Goal: Find contact information: Obtain details needed to contact an individual or organization

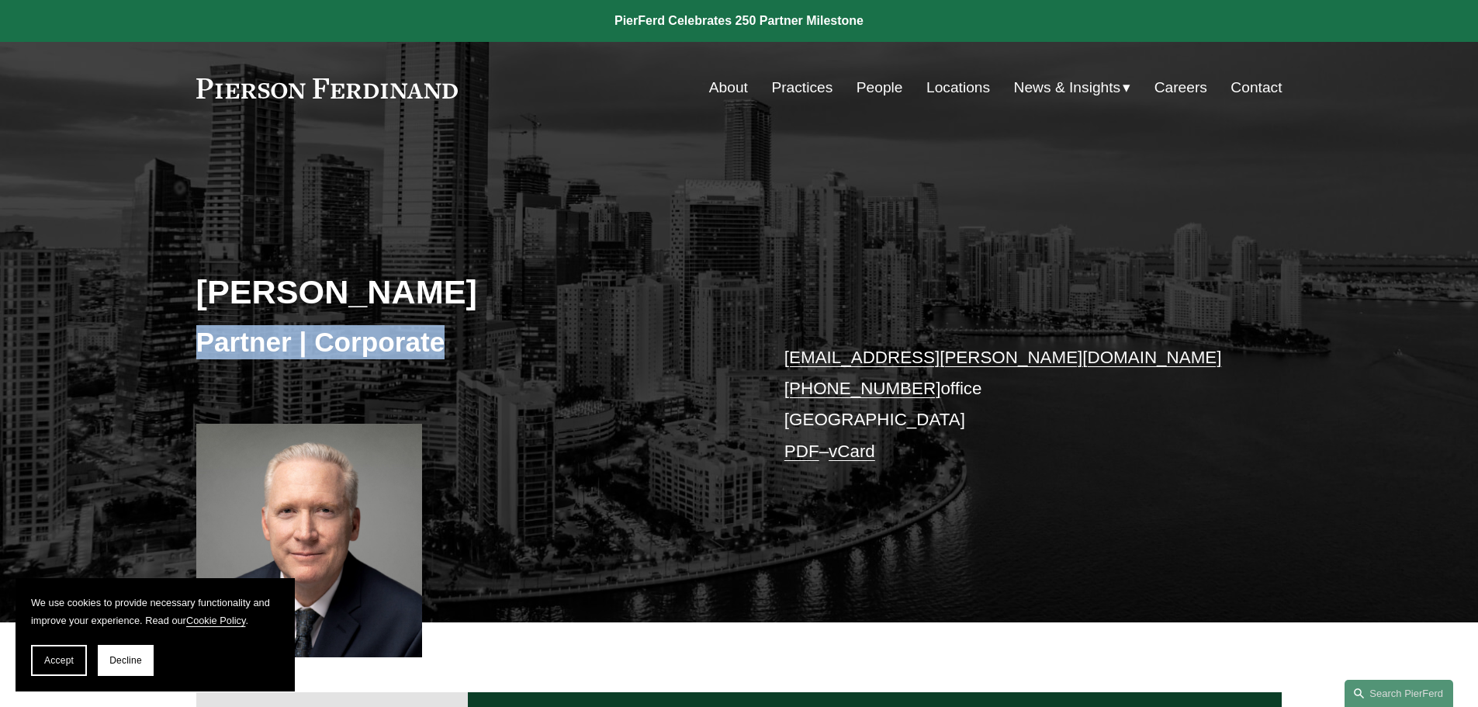
drag, startPoint x: 473, startPoint y: 340, endPoint x: 175, endPoint y: 340, distance: 298.0
click at [175, 340] on div "Mark S. Weinberg Partner | Corporate mark.weinberg@pierferd.com +1.305.239.3953…" at bounding box center [739, 401] width 1478 height 444
copy h3 "Partner | Corporate"
drag, startPoint x: 759, startPoint y: 381, endPoint x: 913, endPoint y: 390, distance: 154.7
click at [913, 390] on div "Mark S. Weinberg Partner | Corporate mark.weinberg@pierferd.com +1.305.239.3953…" at bounding box center [739, 401] width 1478 height 444
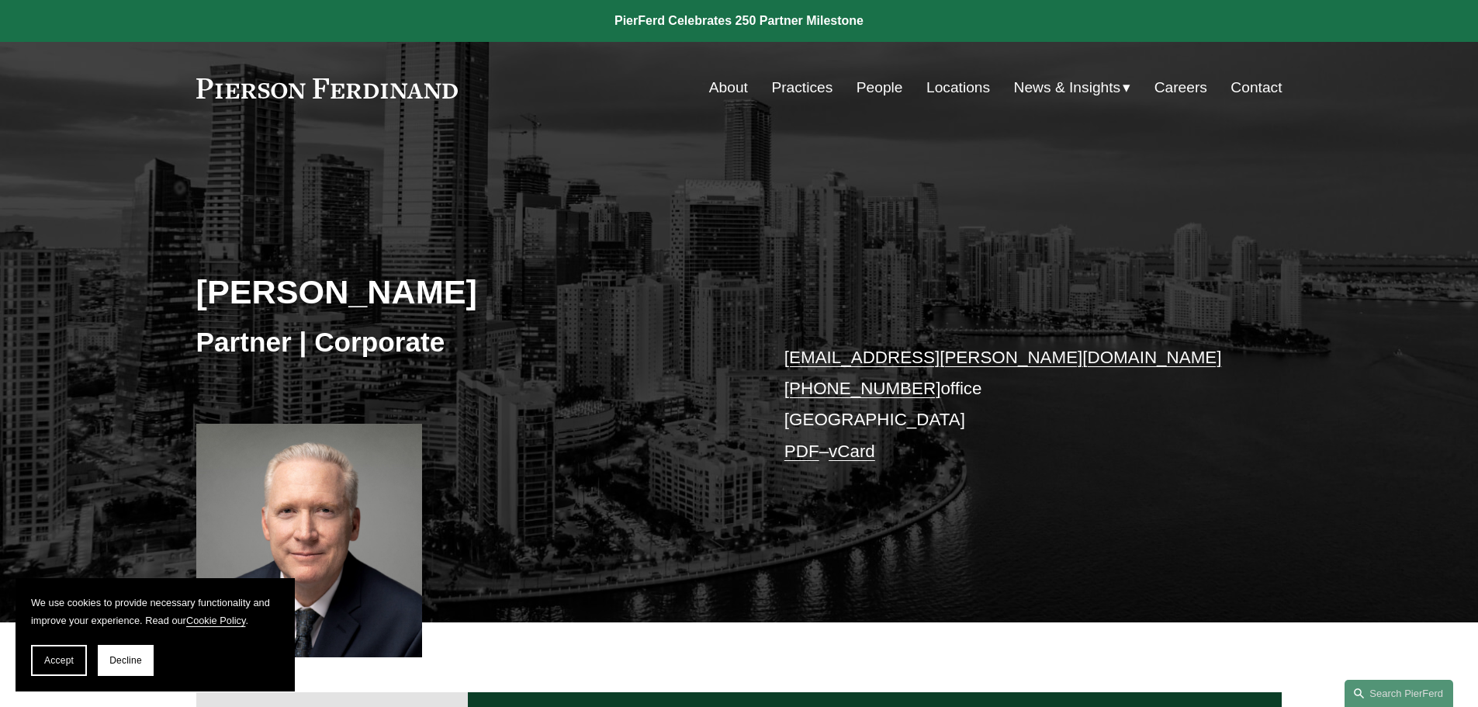
click at [743, 381] on div "Mark S. Weinberg Partner | Corporate mark.weinberg@pierferd.com +1.305.239.3953…" at bounding box center [739, 401] width 1478 height 444
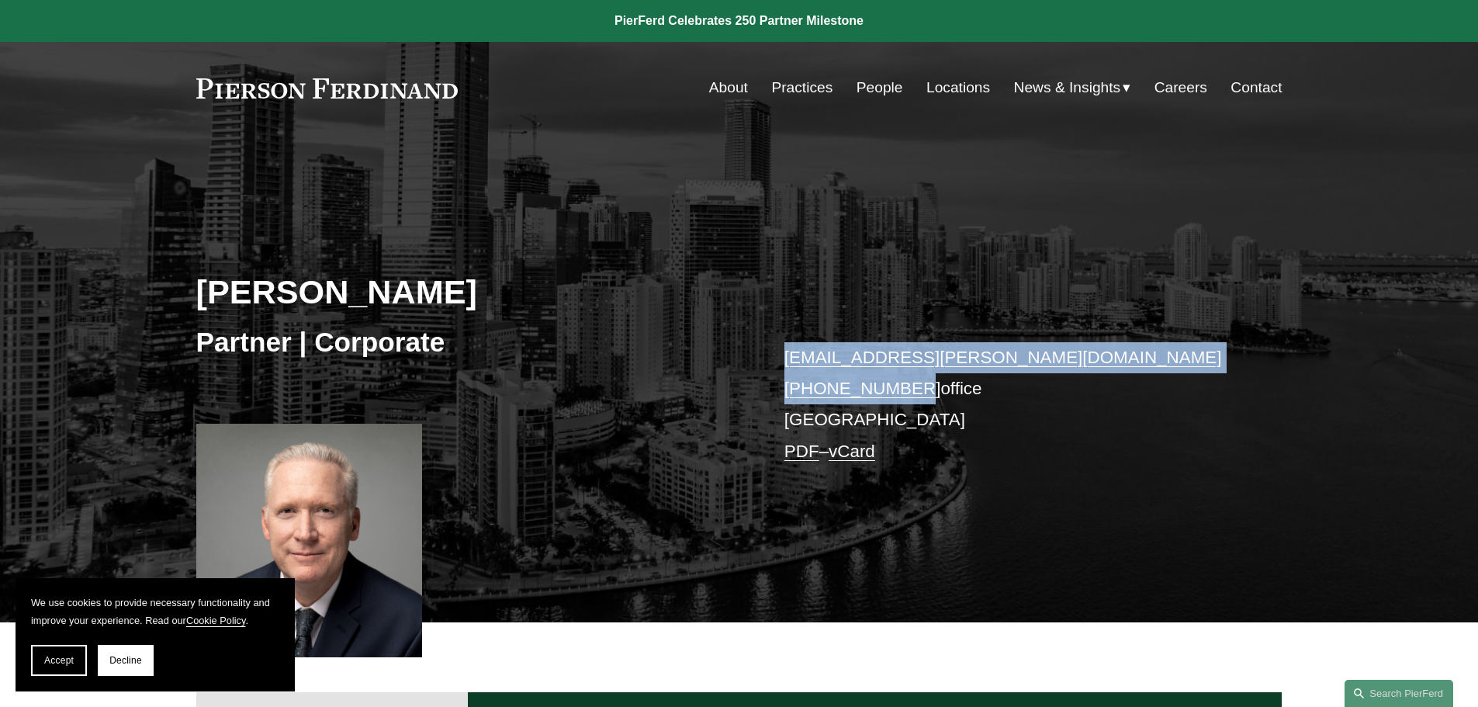
drag, startPoint x: 743, startPoint y: 381, endPoint x: 900, endPoint y: 390, distance: 157.8
click at [895, 390] on div "Mark S. Weinberg Partner | Corporate mark.weinberg@pierferd.com +1.305.239.3953…" at bounding box center [739, 401] width 1478 height 444
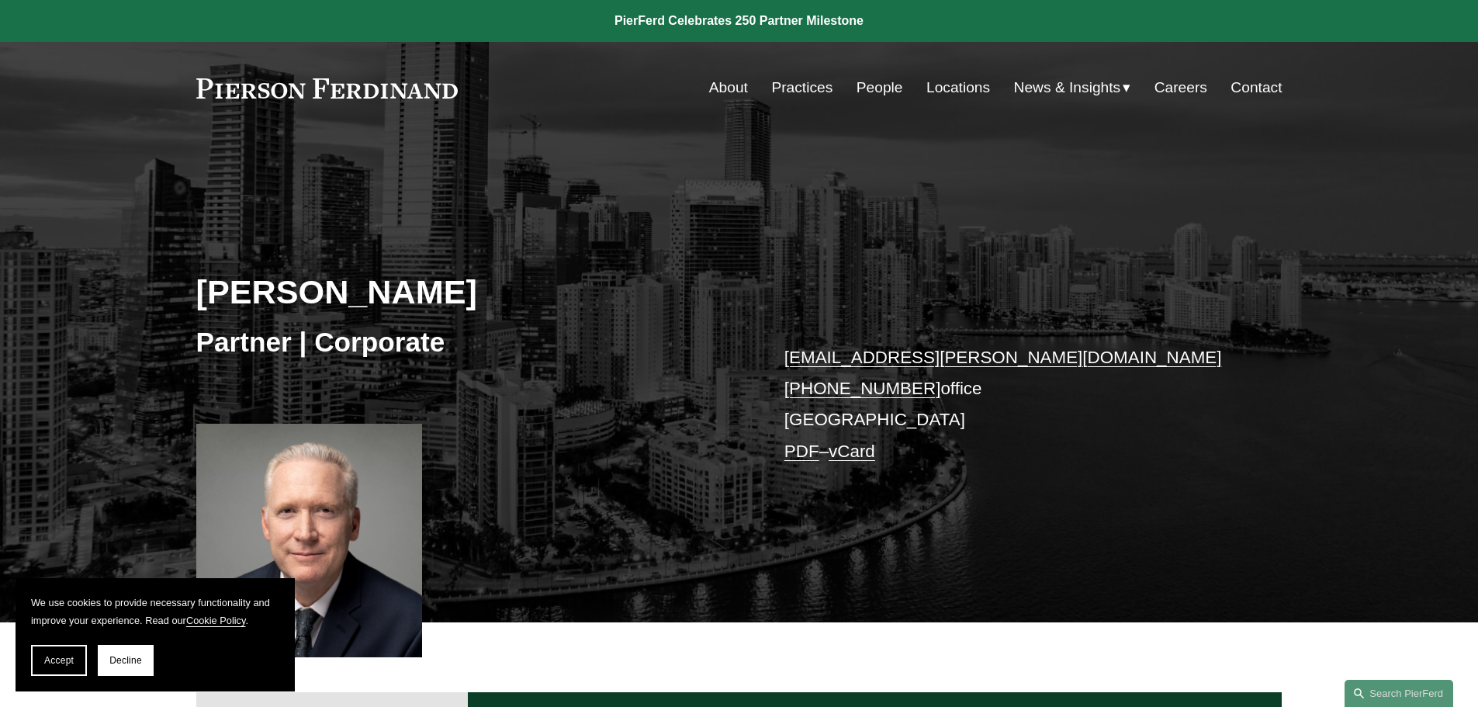
click at [924, 435] on p "mark.weinberg@pierferd.com +1.305.239.3953 office Miami PDF – vCard" at bounding box center [1011, 404] width 452 height 125
drag, startPoint x: 775, startPoint y: 387, endPoint x: 924, endPoint y: 392, distance: 149.1
click at [924, 392] on div "Mark S. Weinberg Partner | Corporate mark.weinberg@pierferd.com +1.305.239.3953…" at bounding box center [739, 401] width 1478 height 444
copy p "+1.305.239.3953"
click at [875, 449] on link "vCard" at bounding box center [852, 451] width 47 height 19
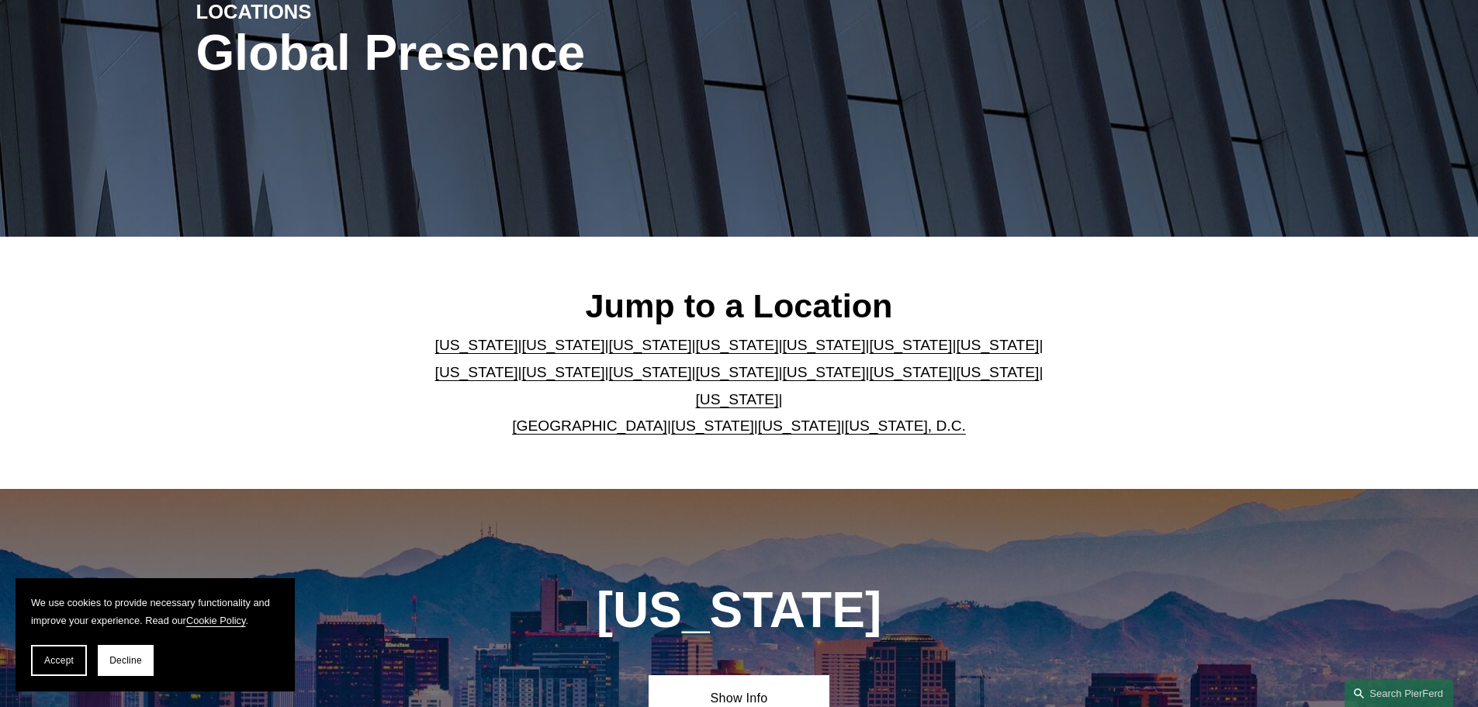
scroll to position [1780, 0]
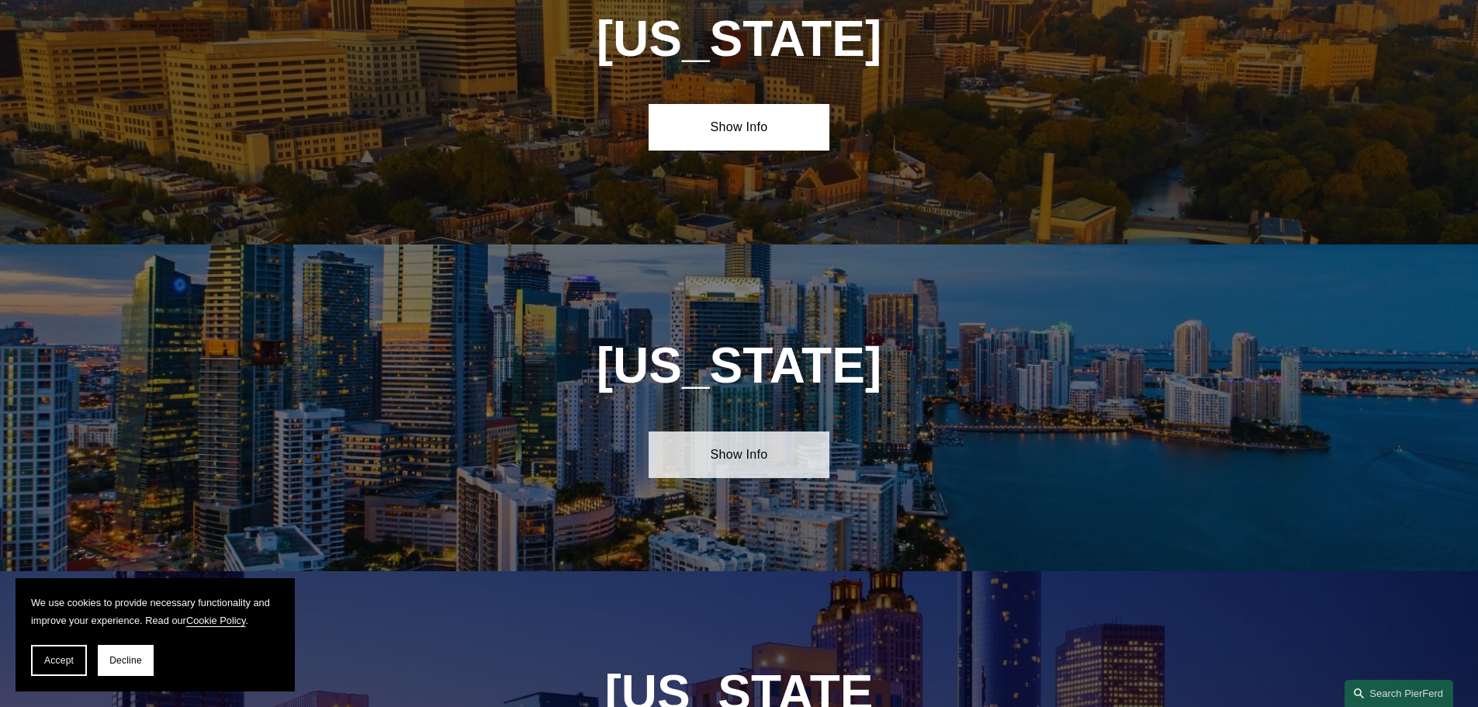
click at [792, 439] on link "Show Info" at bounding box center [739, 455] width 181 height 47
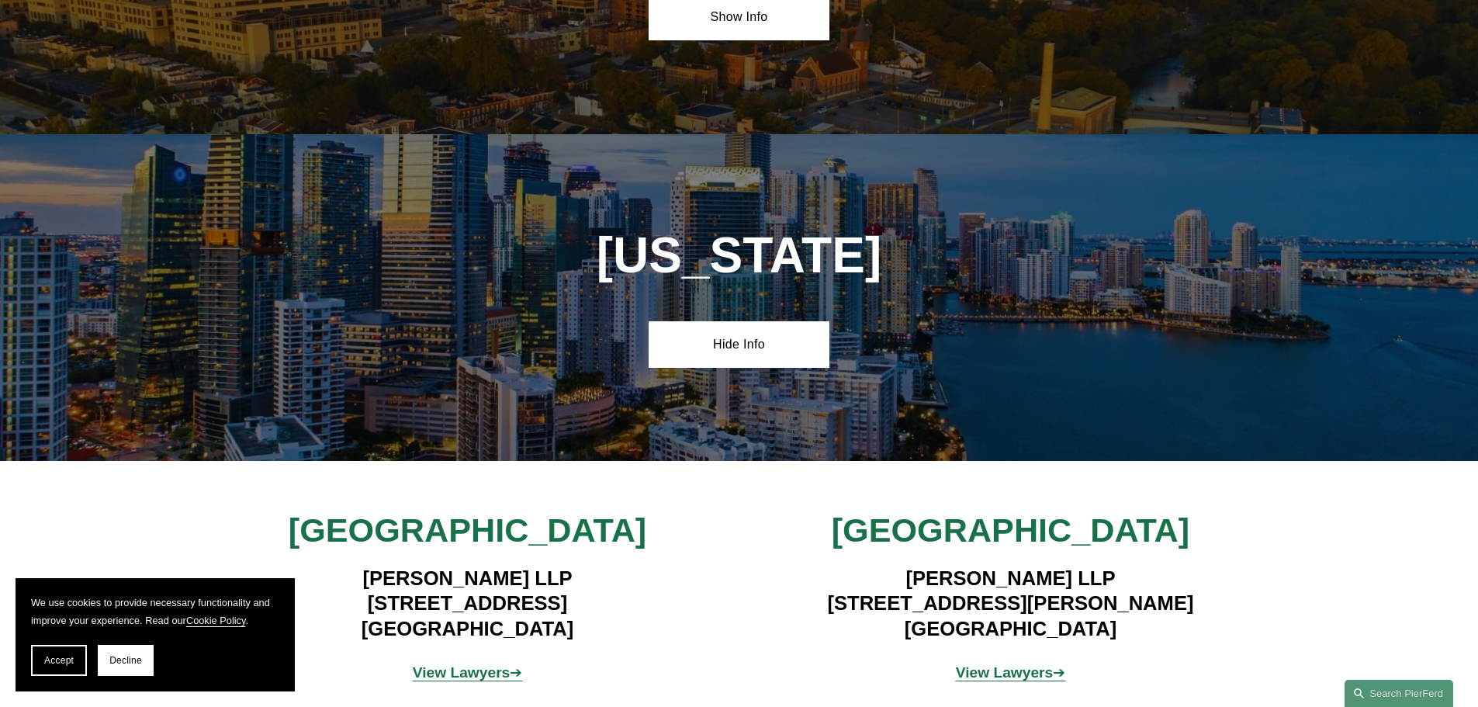
scroll to position [2168, 0]
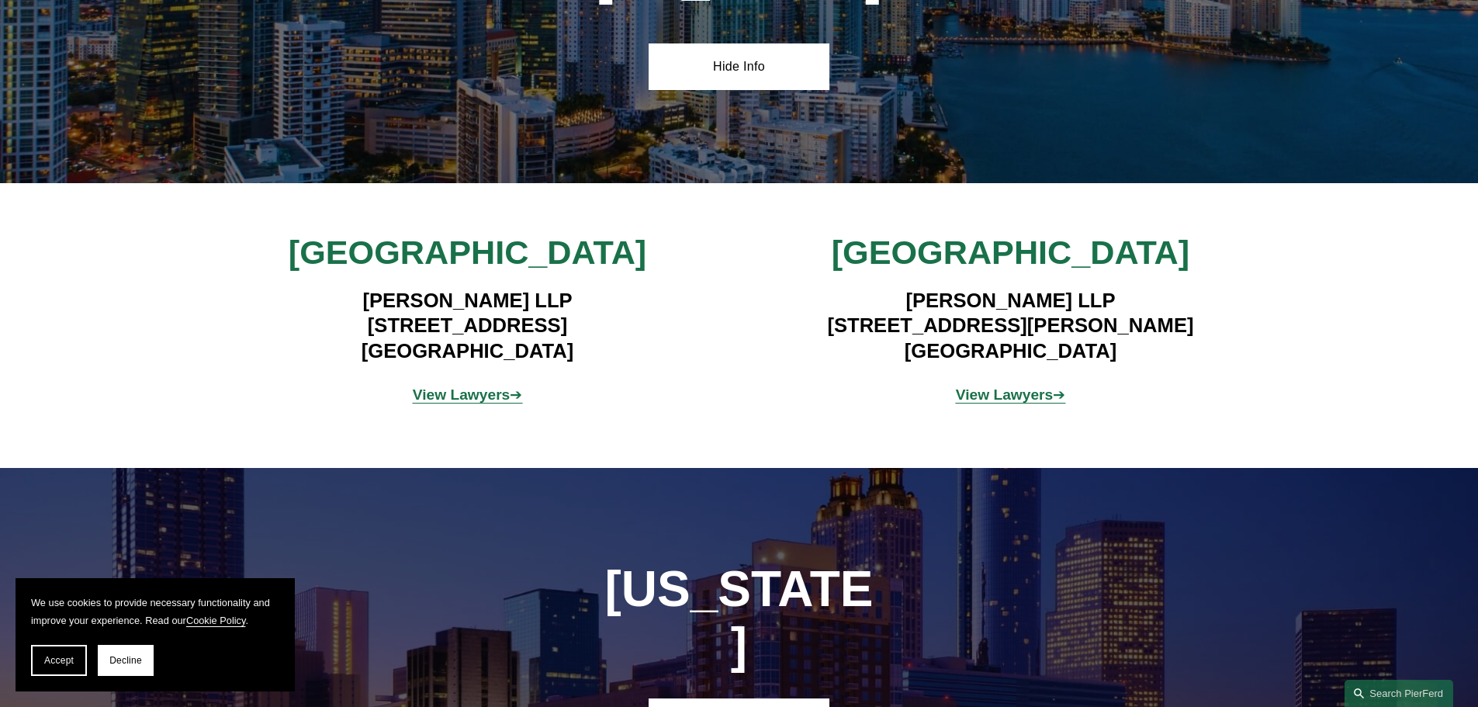
click at [518, 387] on span "View Lawyers ➔" at bounding box center [468, 395] width 110 height 16
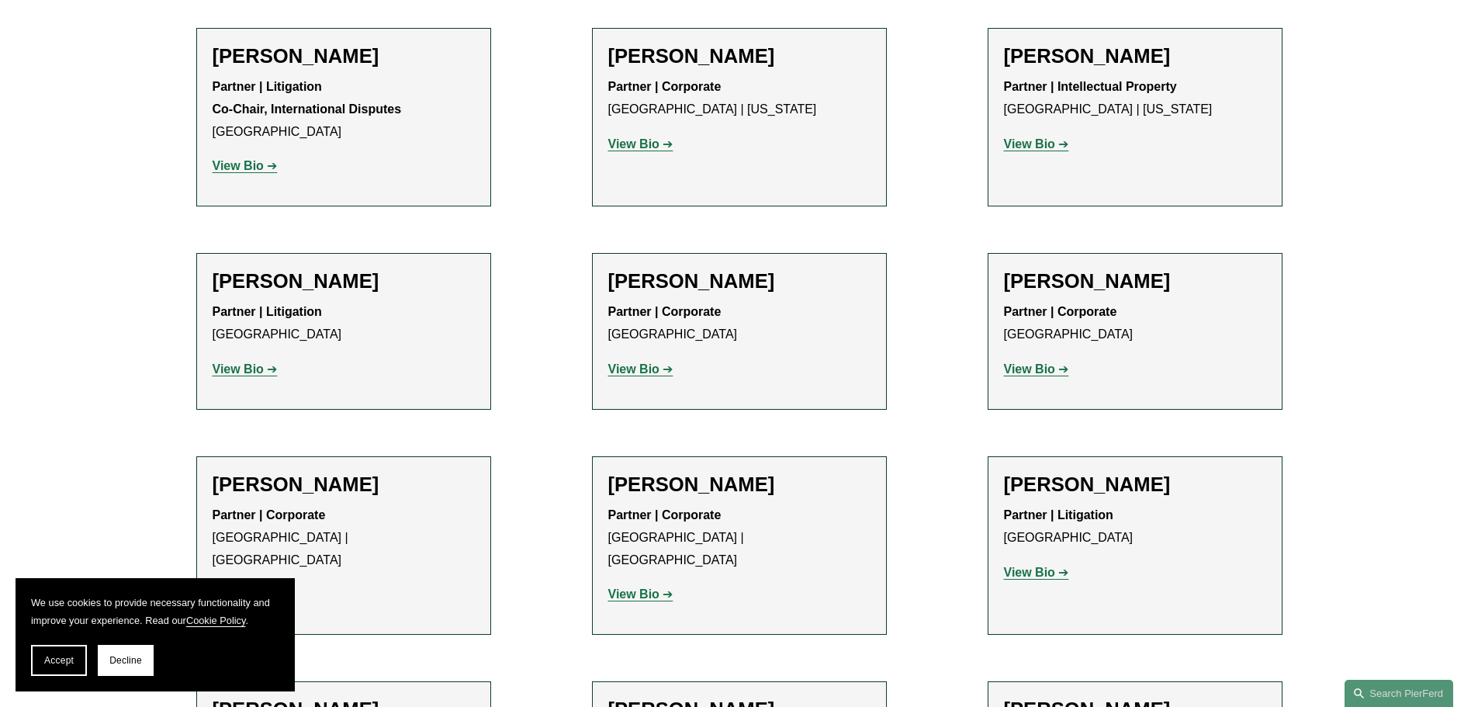
scroll to position [698, 0]
